Goal: Navigation & Orientation: Find specific page/section

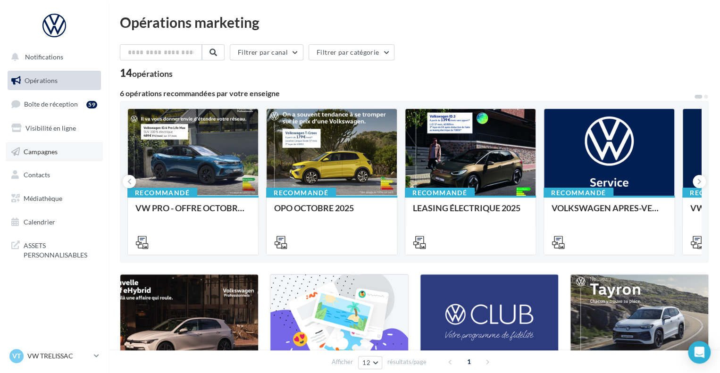
click at [74, 152] on link "Campagnes" at bounding box center [54, 152] width 97 height 20
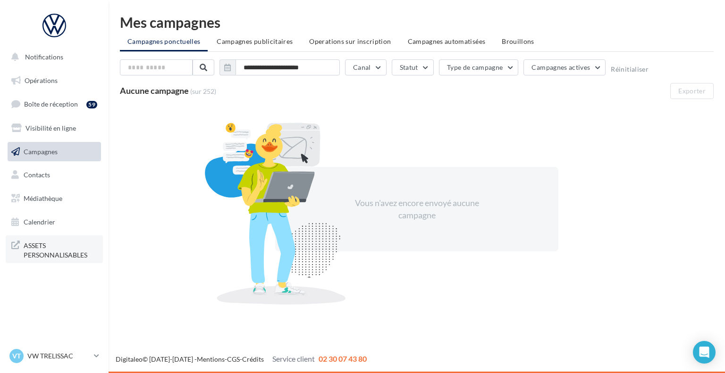
click at [57, 249] on span "ASSETS PERSONNALISABLES" at bounding box center [61, 249] width 74 height 20
click at [62, 201] on link "Médiathèque" at bounding box center [54, 199] width 97 height 20
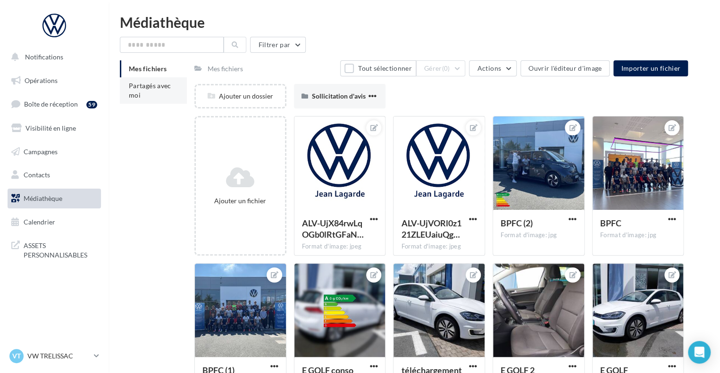
click at [174, 88] on li "Partagés avec moi" at bounding box center [153, 90] width 67 height 26
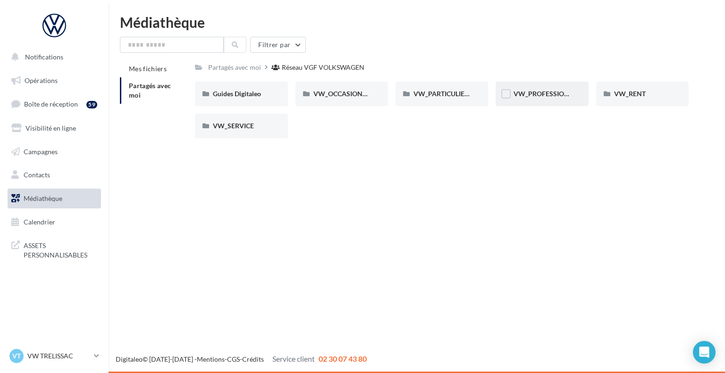
click at [534, 98] on div "VW_PROFESSIONNELS" at bounding box center [541, 93] width 57 height 9
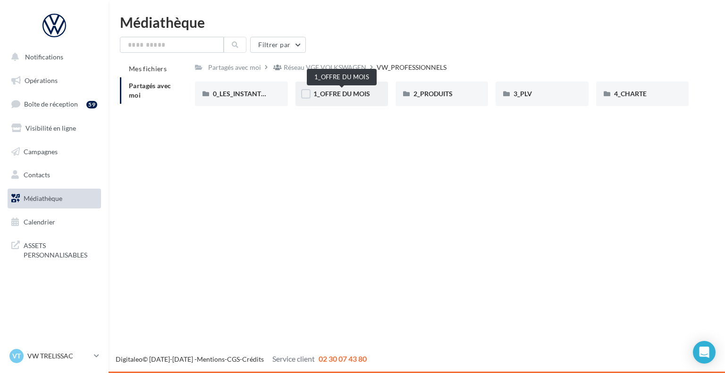
click at [339, 95] on span "1_OFFRE DU MOIS" at bounding box center [341, 94] width 57 height 8
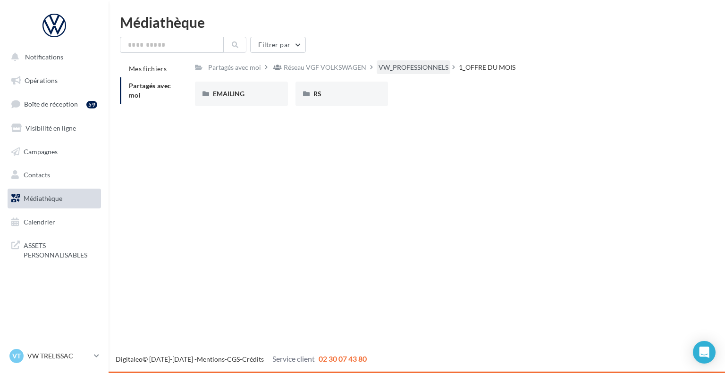
click at [389, 64] on div "VW_PROFESSIONNELS" at bounding box center [413, 67] width 70 height 9
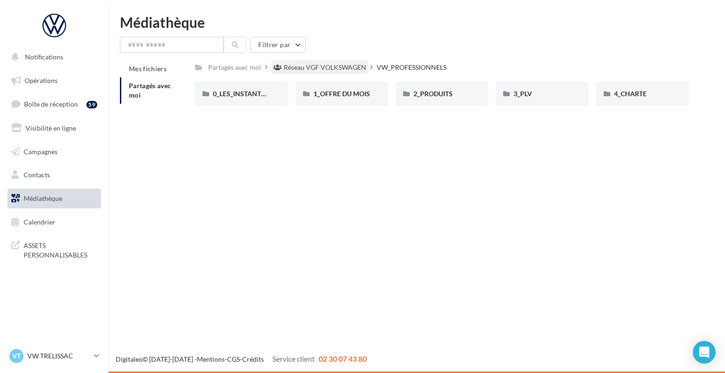
click at [339, 66] on div "Réseau VGF VOLKSWAGEN" at bounding box center [325, 67] width 83 height 9
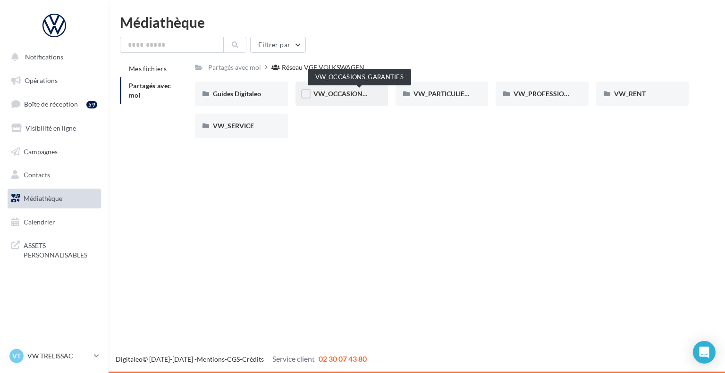
click at [351, 92] on span "VW_OCCASIONS_GARANTIES" at bounding box center [359, 94] width 92 height 8
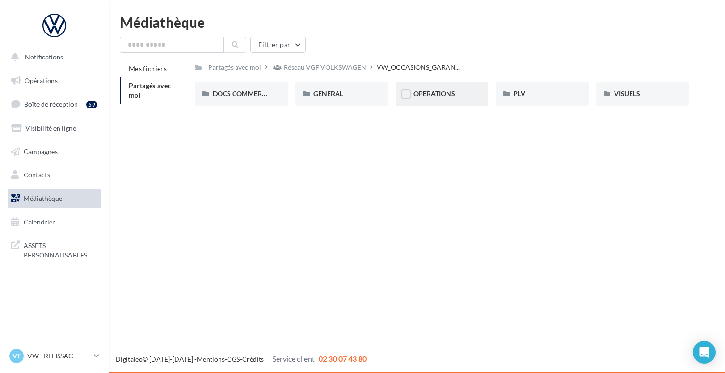
click at [445, 100] on div "OPERATIONS" at bounding box center [441, 94] width 92 height 25
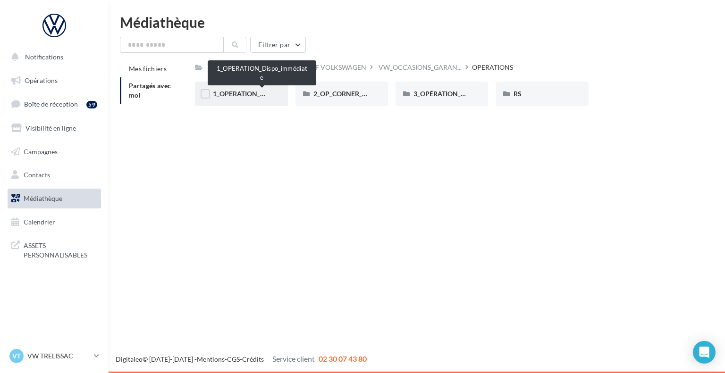
click at [246, 92] on span "1_OPERATION_Dispo_immédiate" at bounding box center [262, 94] width 98 height 8
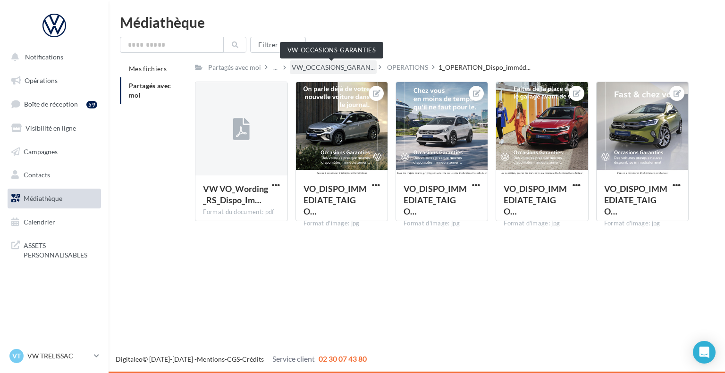
click at [342, 68] on span "VW_OCCASIONS_GARAN..." at bounding box center [333, 67] width 83 height 9
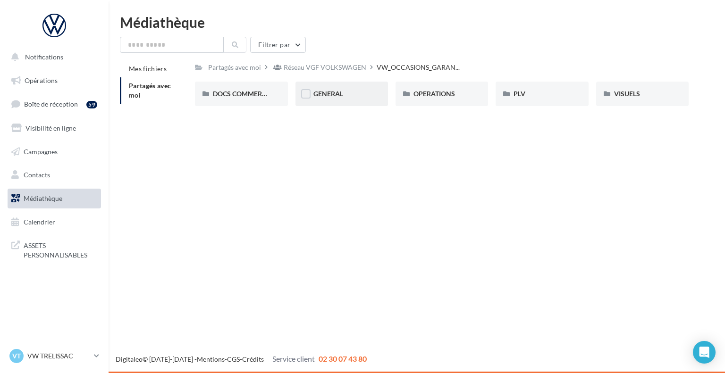
click at [331, 89] on div "GENERAL" at bounding box center [341, 94] width 92 height 25
click at [345, 84] on div "GARANTIE" at bounding box center [341, 94] width 92 height 25
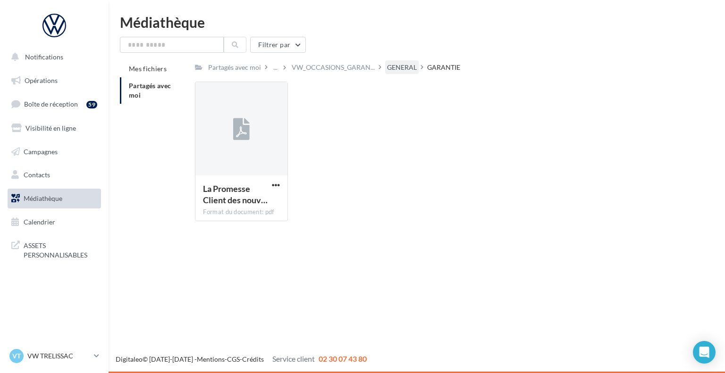
click at [396, 72] on div "GENERAL" at bounding box center [402, 67] width 30 height 9
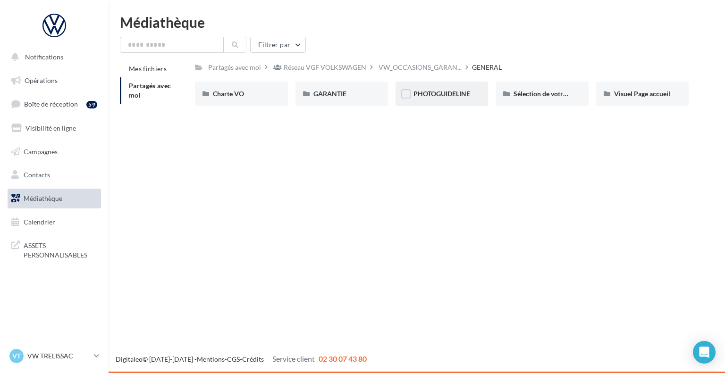
click at [458, 90] on div "PHOTOGUIDELINE" at bounding box center [441, 93] width 57 height 9
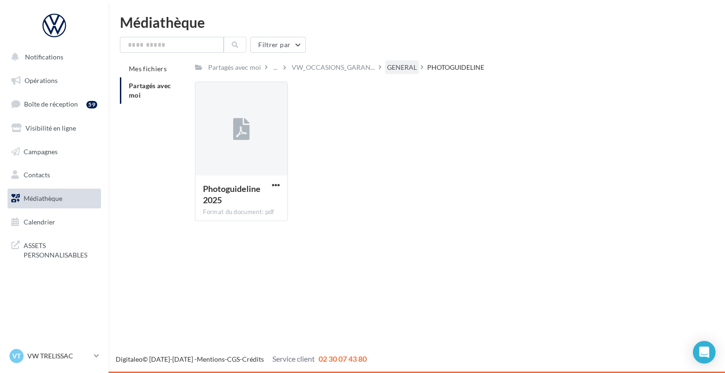
click at [401, 66] on div "GENERAL" at bounding box center [402, 67] width 30 height 9
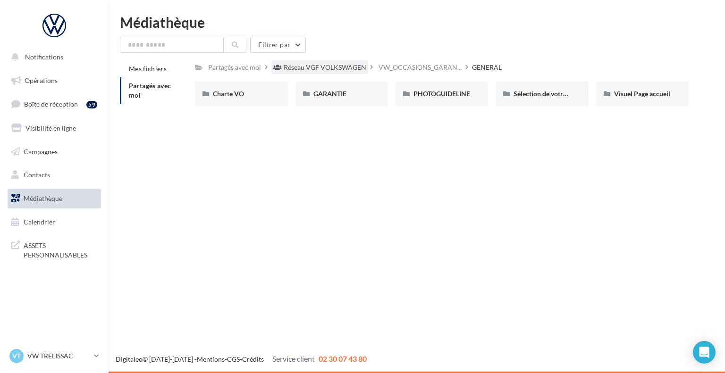
click at [343, 62] on div "Réseau VGF VOLKSWAGEN" at bounding box center [319, 67] width 97 height 14
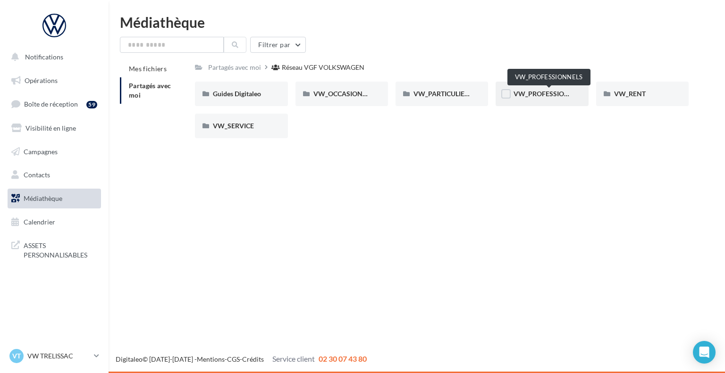
click at [545, 97] on span "VW_PROFESSIONNELS" at bounding box center [549, 94] width 72 height 8
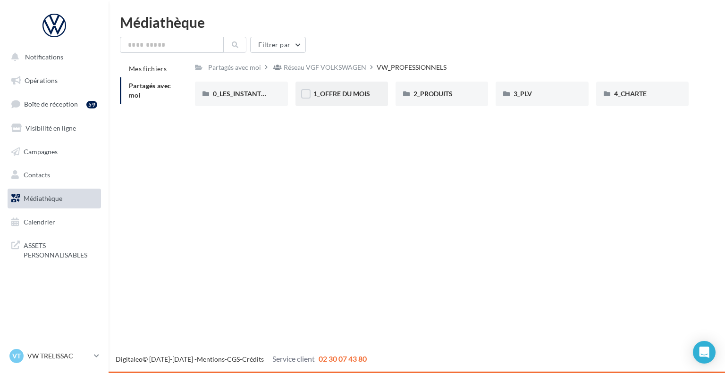
click at [356, 99] on div "1_OFFRE DU MOIS" at bounding box center [341, 94] width 92 height 25
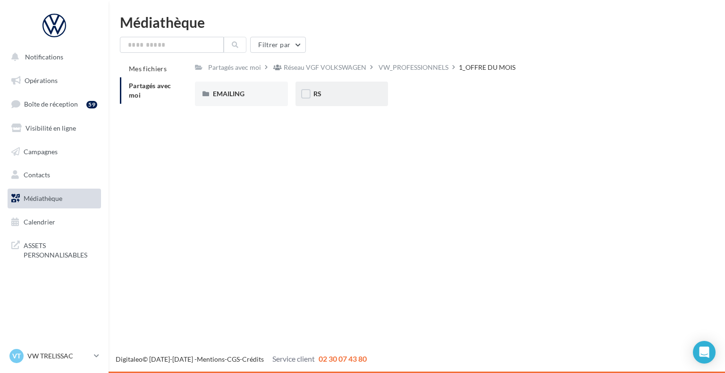
click at [329, 92] on div "RS" at bounding box center [341, 93] width 57 height 9
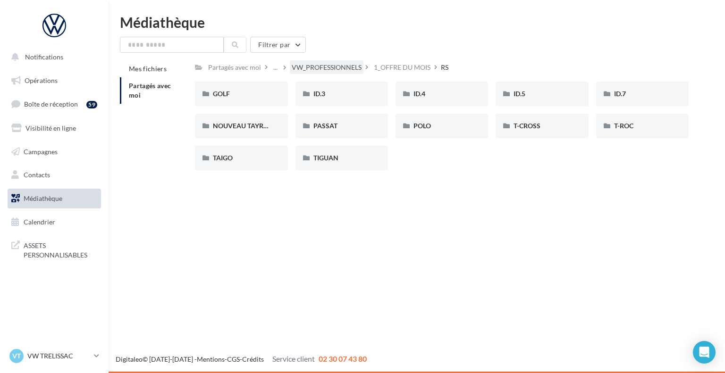
click at [336, 66] on div "VW_PROFESSIONNELS" at bounding box center [327, 67] width 70 height 9
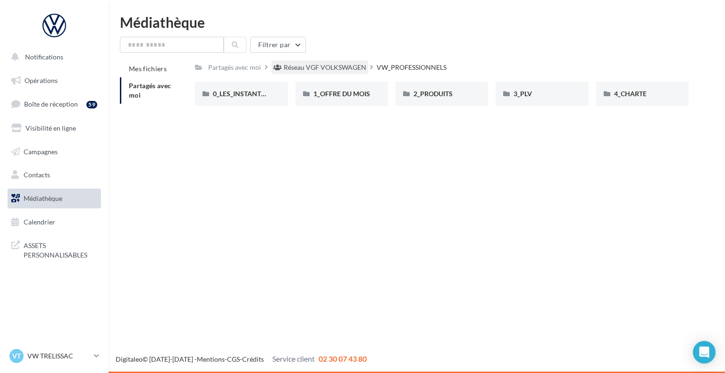
click at [331, 69] on div "Réseau VGF VOLKSWAGEN" at bounding box center [325, 67] width 83 height 9
